Goal: Task Accomplishment & Management: Manage account settings

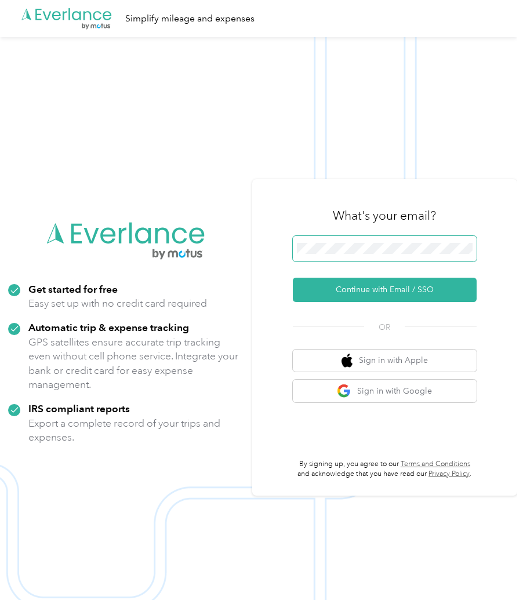
click at [390, 290] on button "Continue with Email / SSO" at bounding box center [385, 290] width 184 height 24
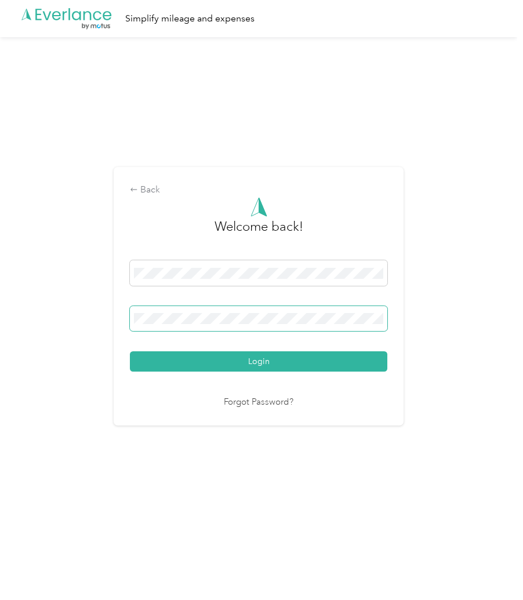
click at [262, 361] on button "Login" at bounding box center [259, 361] width 258 height 20
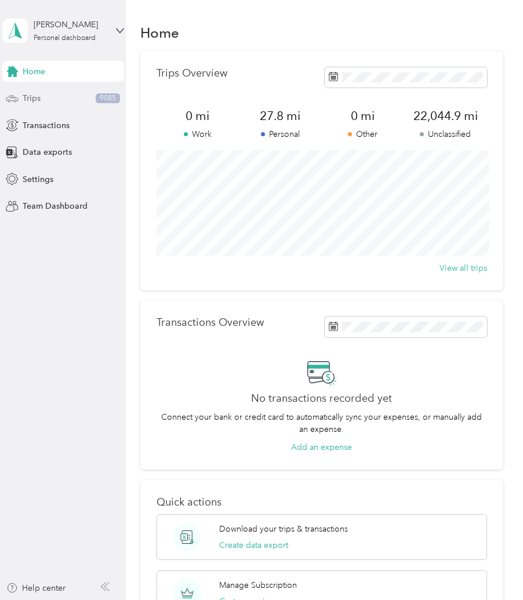
click at [68, 96] on div "Trips 9085" at bounding box center [63, 98] width 122 height 21
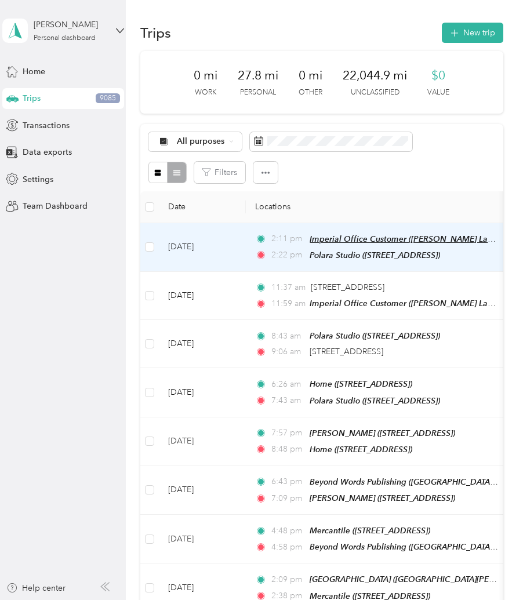
click at [457, 240] on span "Imperial Office Customer ([PERSON_NAME] Law) ([DATE]–[DATE][STREET_ADDRESS])" at bounding box center [469, 239] width 319 height 10
click at [237, 212] on button "Edit Place" at bounding box center [248, 222] width 66 height 20
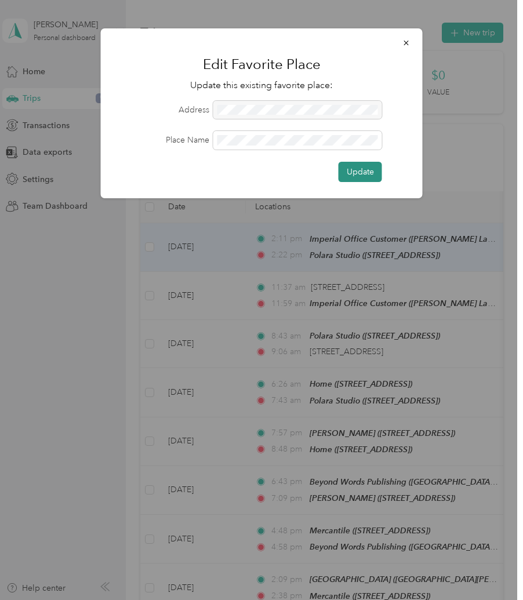
click at [364, 172] on button "Update" at bounding box center [360, 172] width 43 height 20
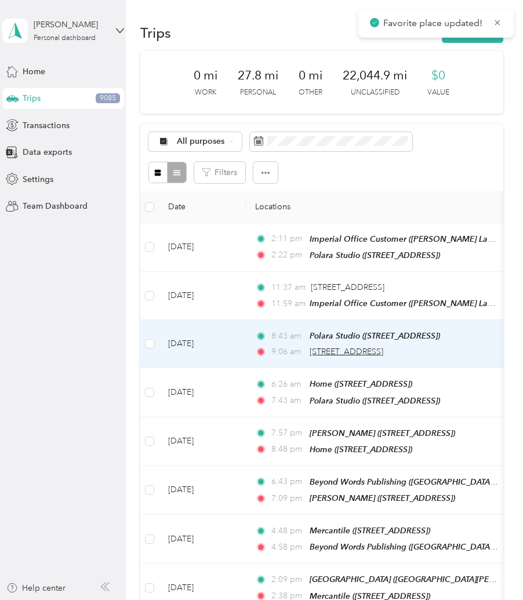
click at [383, 354] on span "[STREET_ADDRESS]" at bounding box center [347, 352] width 74 height 10
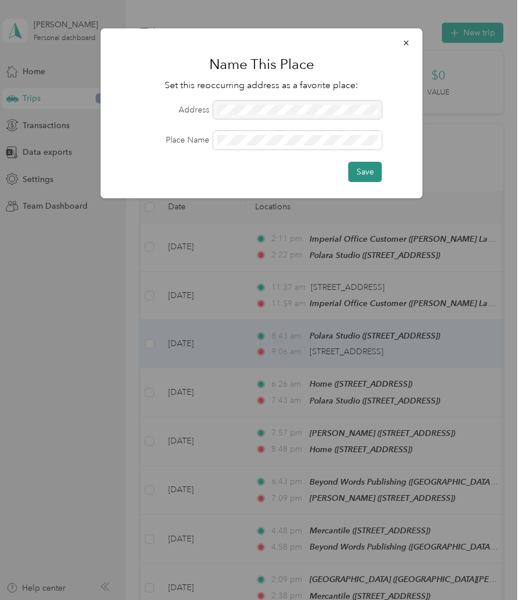
click at [366, 173] on button "Save" at bounding box center [366, 172] width 34 height 20
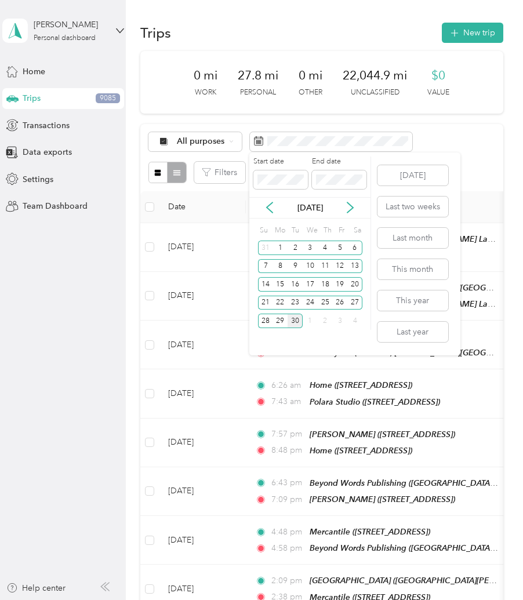
click at [296, 324] on div "30" at bounding box center [295, 321] width 15 height 14
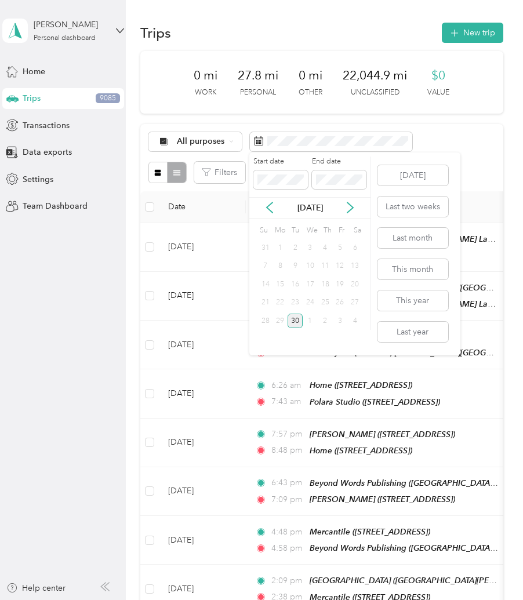
click at [296, 324] on div "30" at bounding box center [295, 321] width 15 height 14
